Goal: Task Accomplishment & Management: Manage account settings

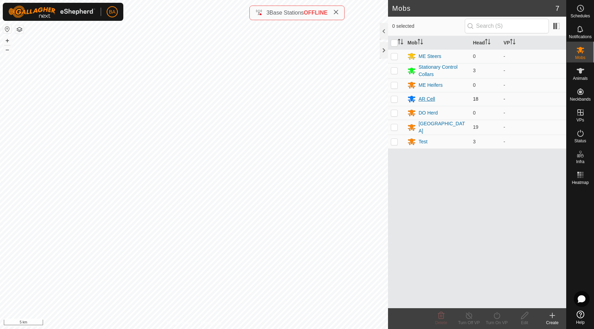
click at [427, 99] on div "AR Cell" at bounding box center [426, 98] width 16 height 7
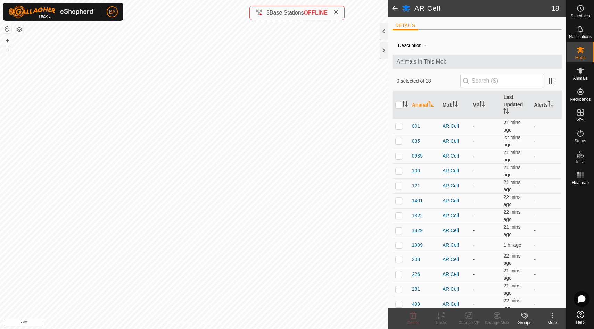
click at [396, 7] on span at bounding box center [395, 8] width 14 height 17
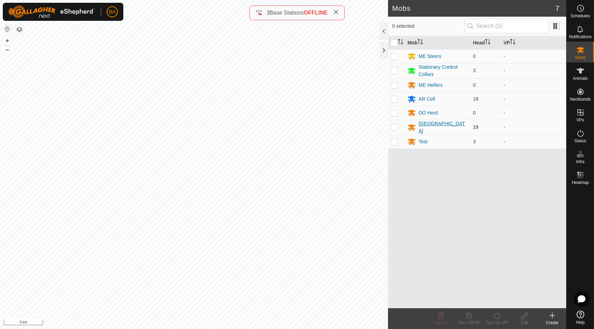
click at [432, 127] on div "[GEOGRAPHIC_DATA]" at bounding box center [442, 127] width 49 height 15
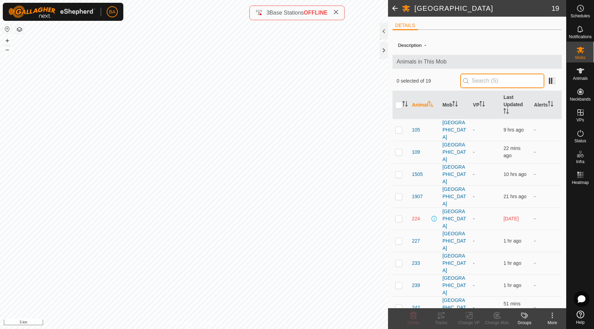
click at [518, 83] on input "text" at bounding box center [502, 81] width 84 height 15
click at [581, 70] on icon at bounding box center [580, 71] width 8 height 6
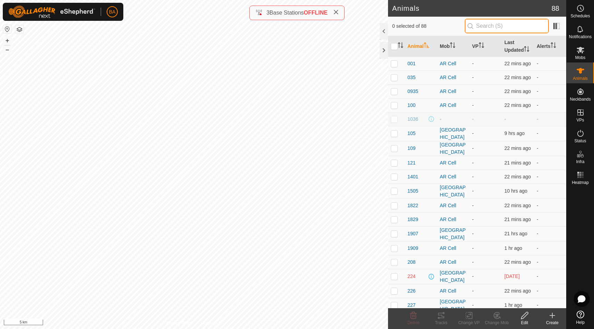
click at [506, 28] on input "text" at bounding box center [506, 26] width 84 height 15
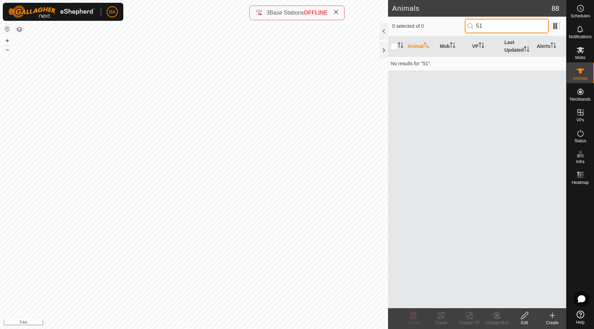
type input "5"
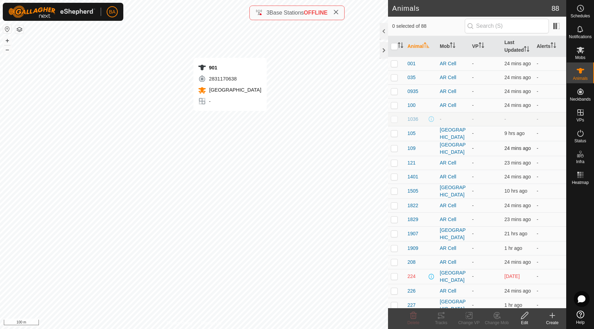
checkbox input "true"
click at [582, 54] on icon at bounding box center [580, 50] width 8 height 8
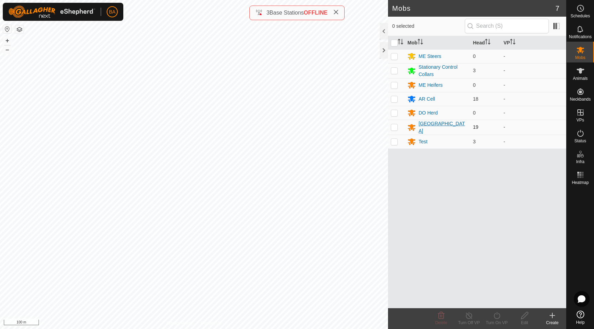
click at [433, 128] on div "[GEOGRAPHIC_DATA]" at bounding box center [442, 127] width 49 height 15
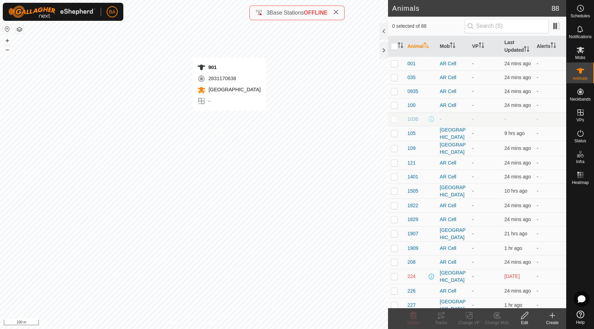
checkbox input "true"
click at [581, 56] on span "Mobs" at bounding box center [580, 58] width 10 height 4
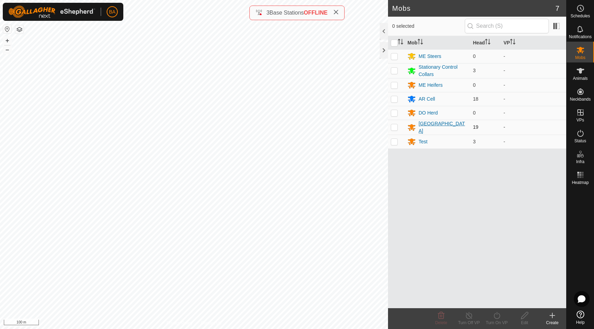
click at [433, 126] on div "[GEOGRAPHIC_DATA]" at bounding box center [442, 127] width 49 height 15
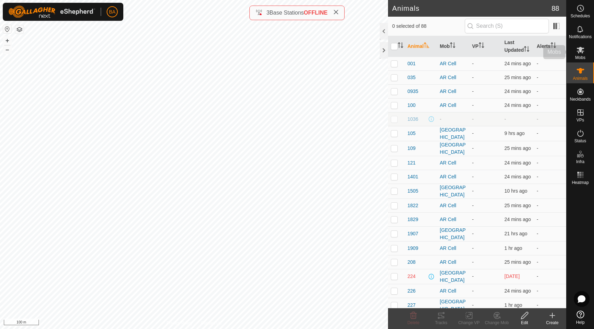
click at [578, 53] on icon at bounding box center [580, 50] width 8 height 8
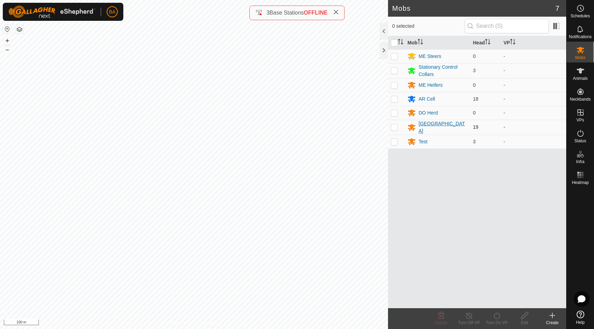
click at [442, 127] on div "[GEOGRAPHIC_DATA]" at bounding box center [442, 127] width 49 height 15
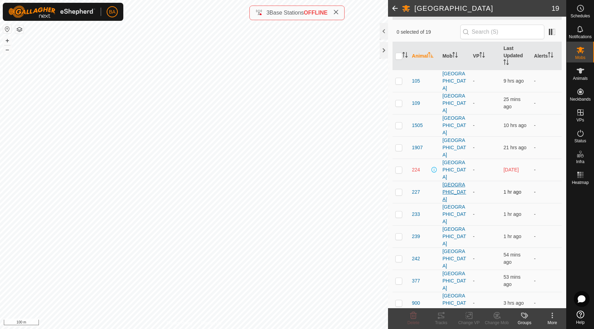
scroll to position [73, 0]
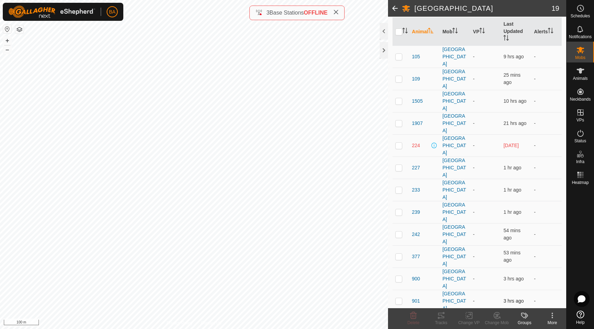
click at [399, 298] on p-checkbox at bounding box center [398, 301] width 7 height 6
checkbox input "true"
click at [400, 276] on p-checkbox at bounding box center [398, 279] width 7 height 6
checkbox input "true"
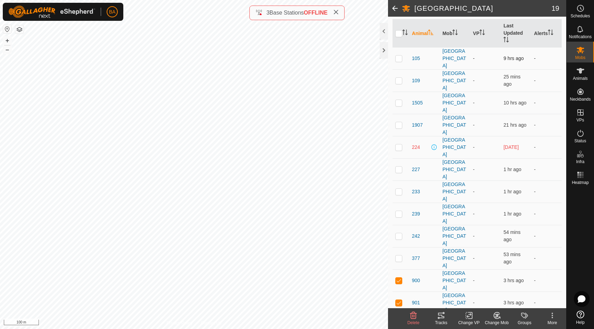
click at [399, 56] on p-checkbox at bounding box center [398, 59] width 7 height 6
checkbox input "true"
click at [512, 34] on th "Last Updated" at bounding box center [515, 33] width 31 height 28
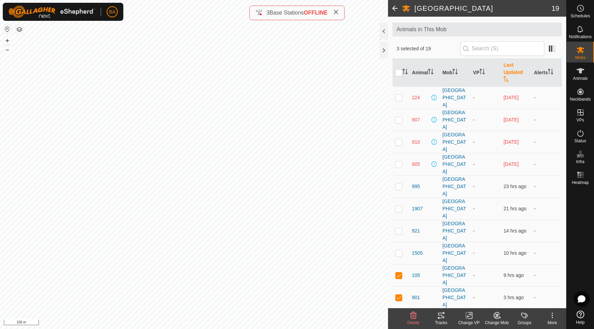
scroll to position [29, 0]
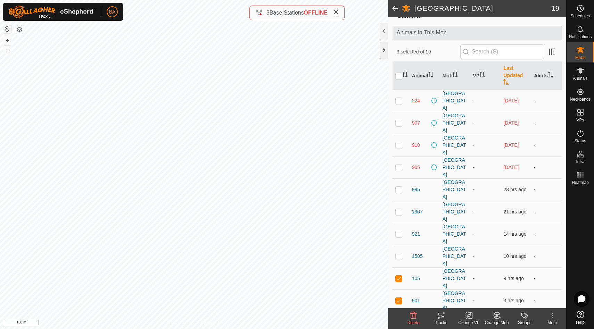
click at [383, 48] on div at bounding box center [383, 50] width 8 height 17
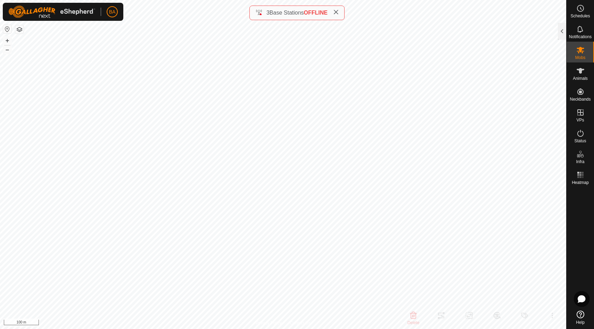
click at [336, 12] on icon at bounding box center [336, 12] width 6 height 6
